Goal: Transaction & Acquisition: Subscribe to service/newsletter

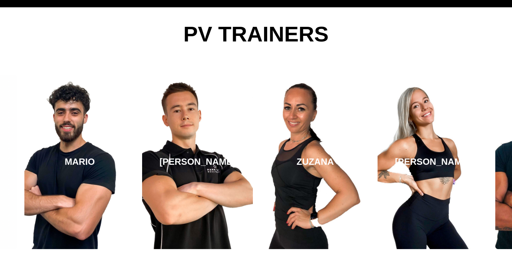
scroll to position [1233, 0]
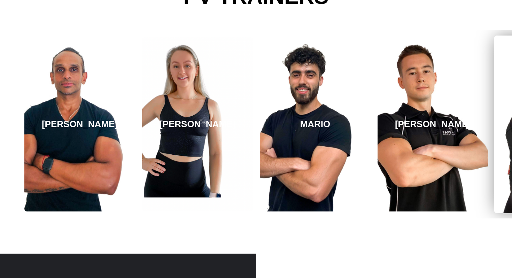
scroll to position [1191, 0]
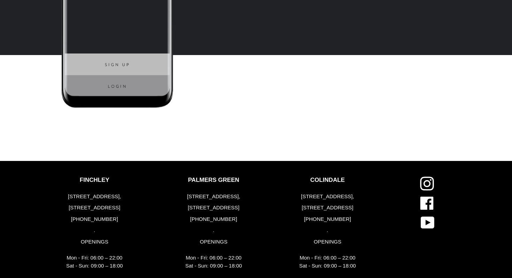
scroll to position [1839, 0]
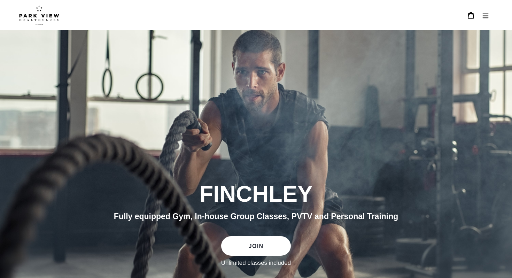
click at [485, 17] on icon "Menu" at bounding box center [485, 15] width 7 height 7
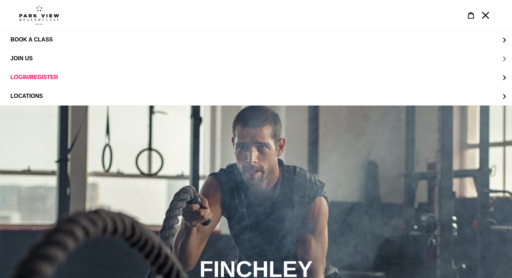
click at [17, 57] on span "JOIN US" at bounding box center [21, 58] width 22 height 6
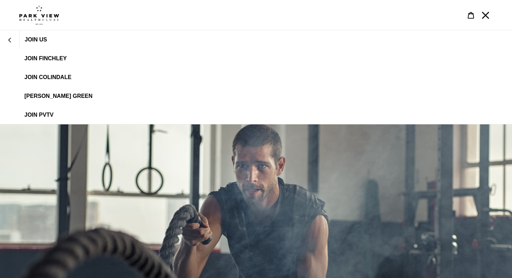
click at [42, 76] on span "JOIN Colindale" at bounding box center [47, 77] width 47 height 6
click at [41, 57] on span "JOIN FINCHLEY" at bounding box center [45, 58] width 43 height 6
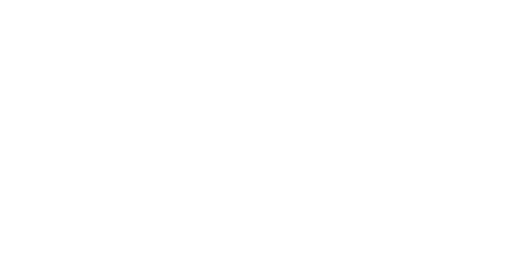
scroll to position [515, 0]
